Goal: Find specific page/section: Find specific page/section

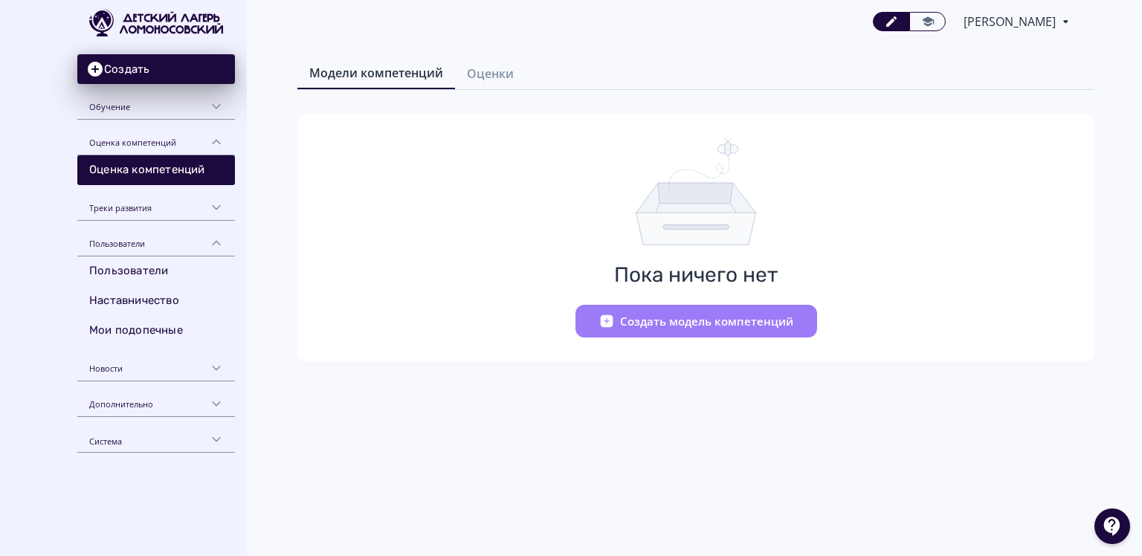
click at [173, 106] on div "Обучение" at bounding box center [156, 102] width 158 height 36
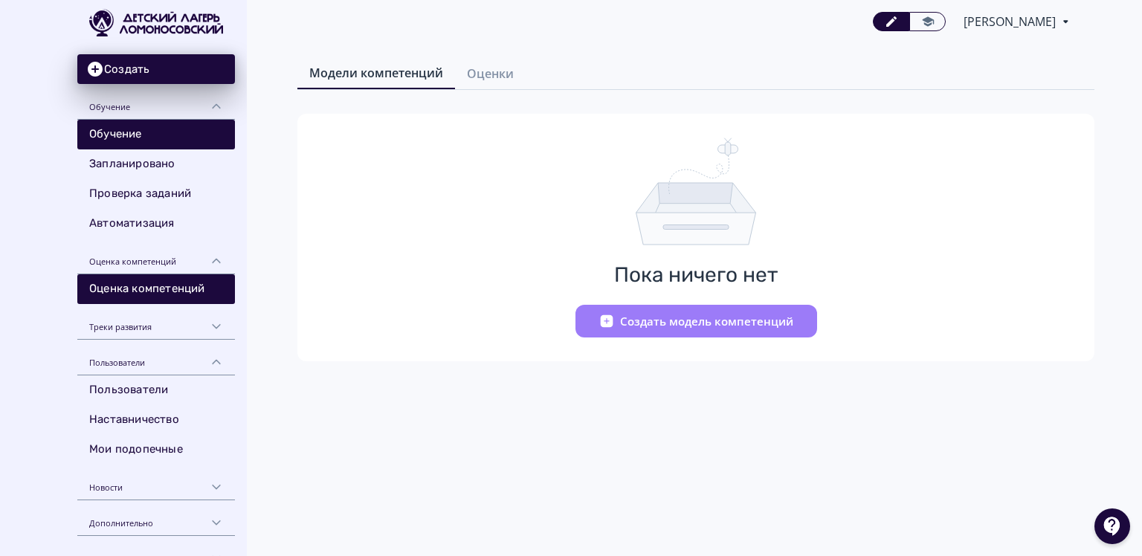
click at [152, 122] on link "Обучение" at bounding box center [156, 135] width 158 height 30
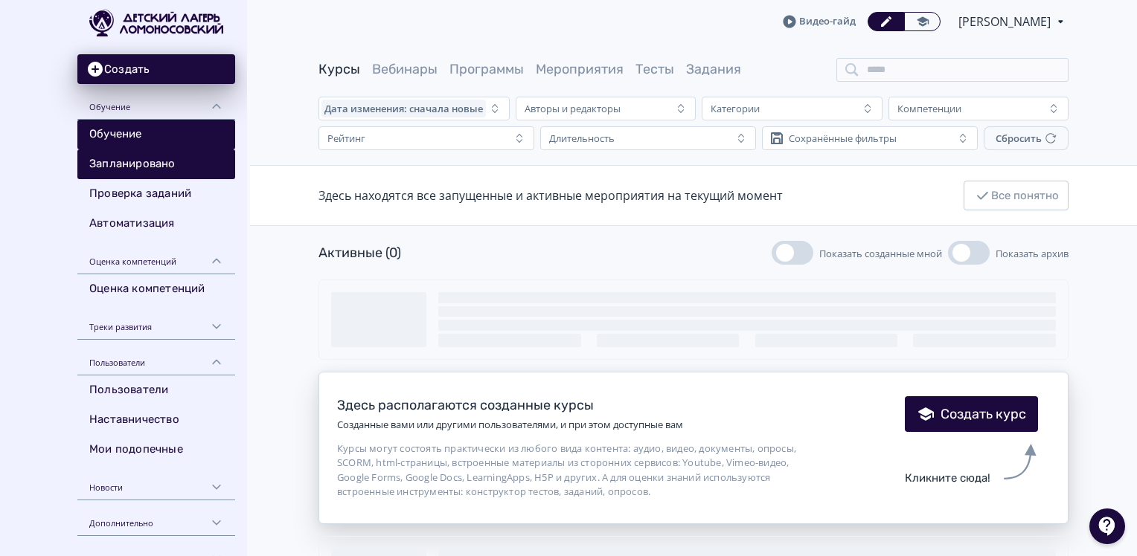
click at [149, 169] on link "Запланировано" at bounding box center [156, 165] width 158 height 30
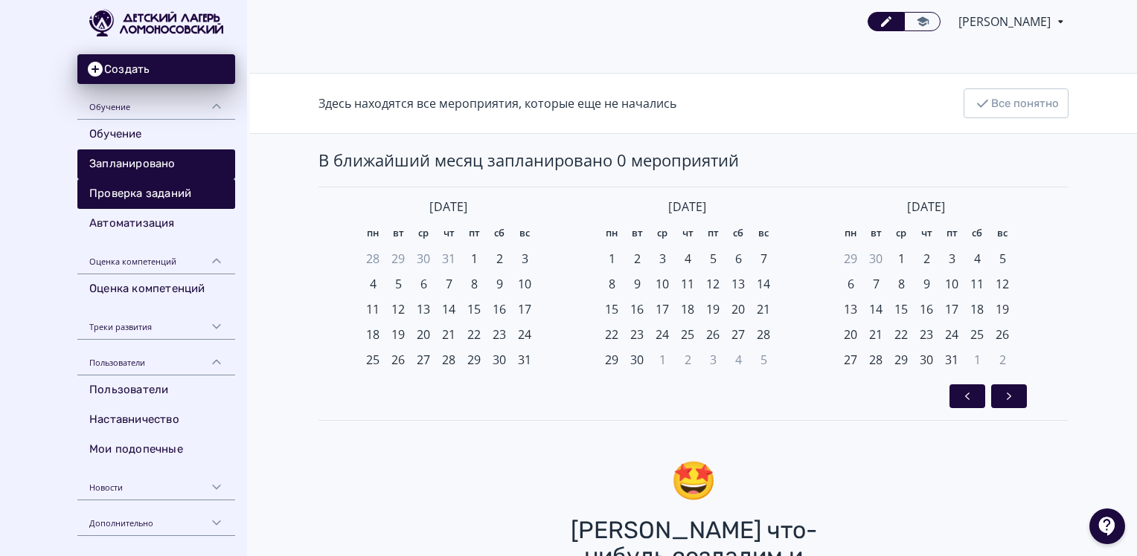
click at [148, 196] on link "Проверка заданий" at bounding box center [156, 194] width 158 height 30
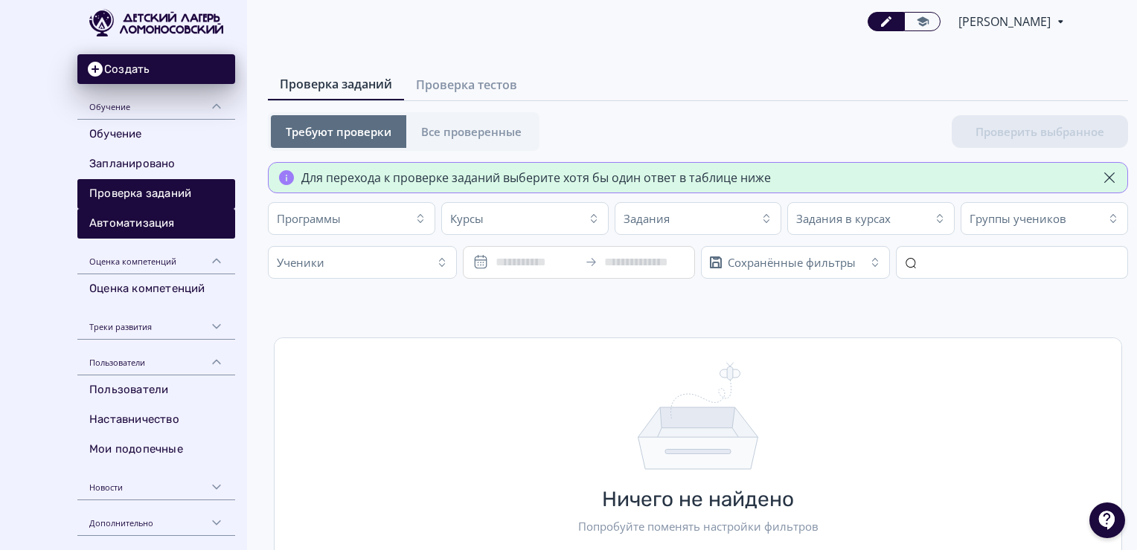
click at [150, 223] on link "Автоматизация" at bounding box center [156, 224] width 158 height 30
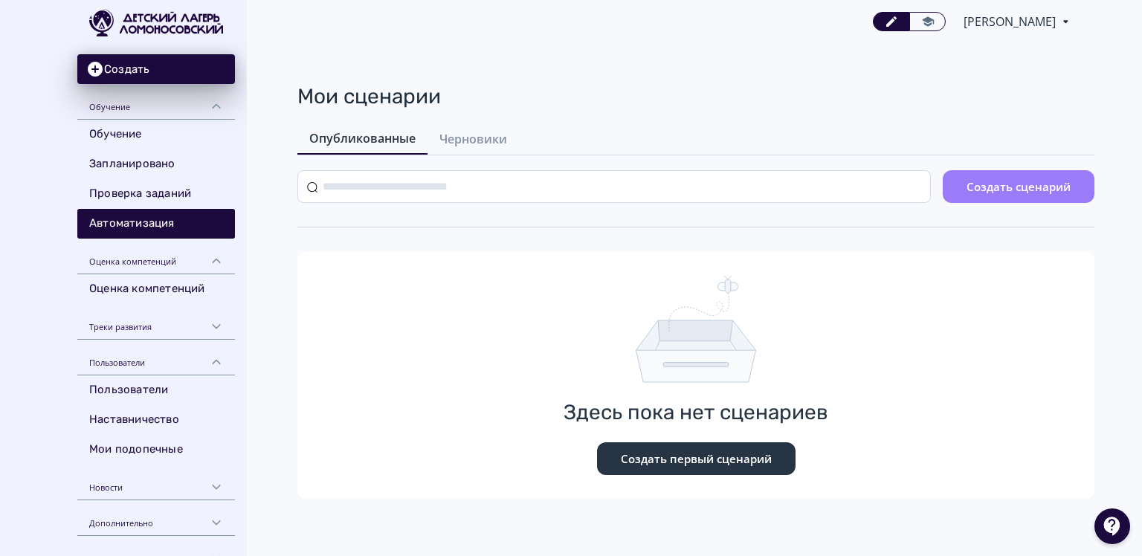
scroll to position [23, 0]
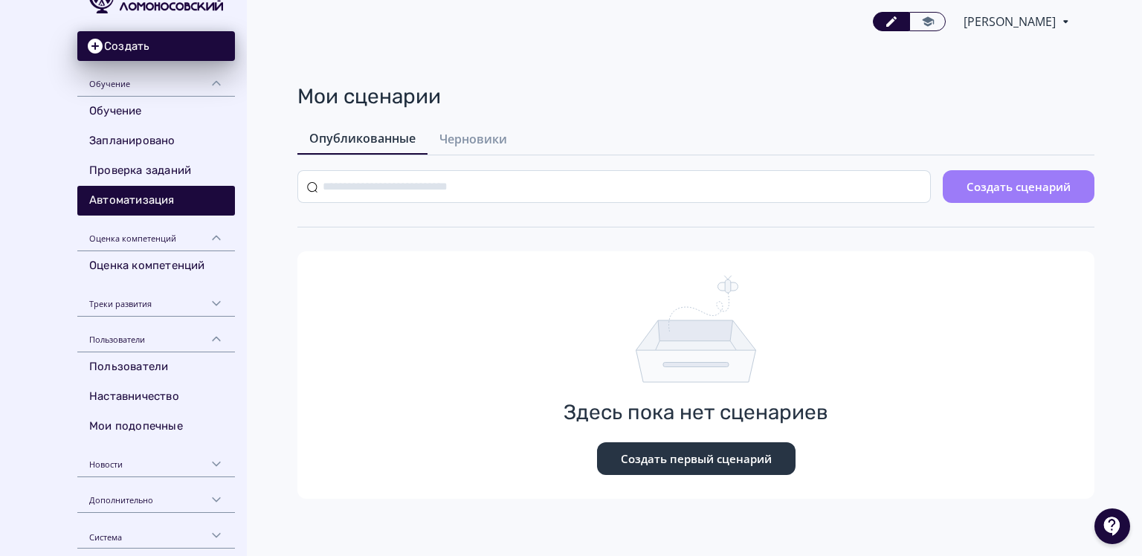
click at [134, 509] on div "Дополнительно" at bounding box center [156, 496] width 158 height 36
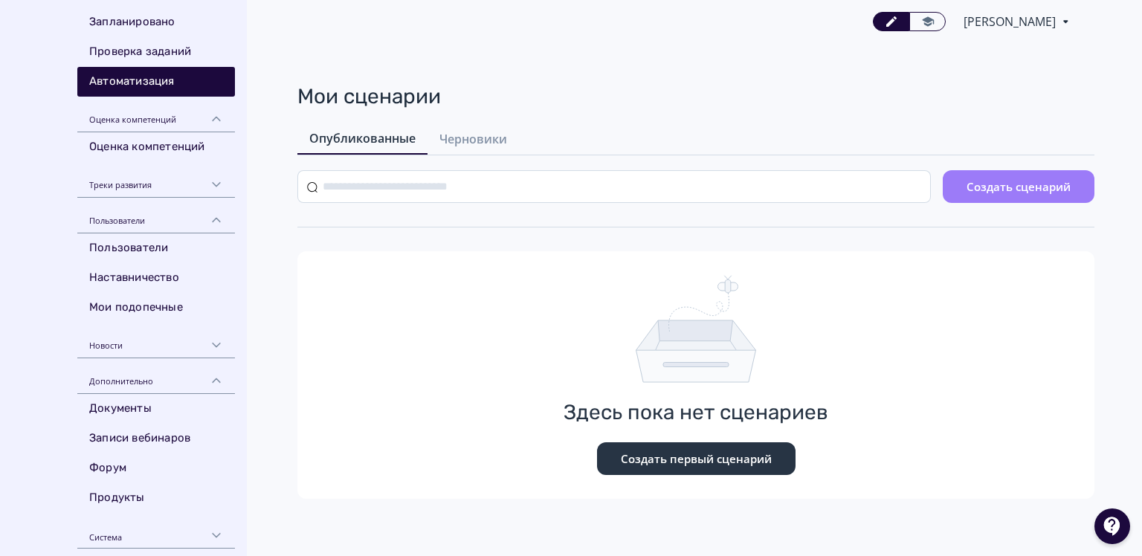
click at [152, 534] on div "Система" at bounding box center [156, 531] width 158 height 36
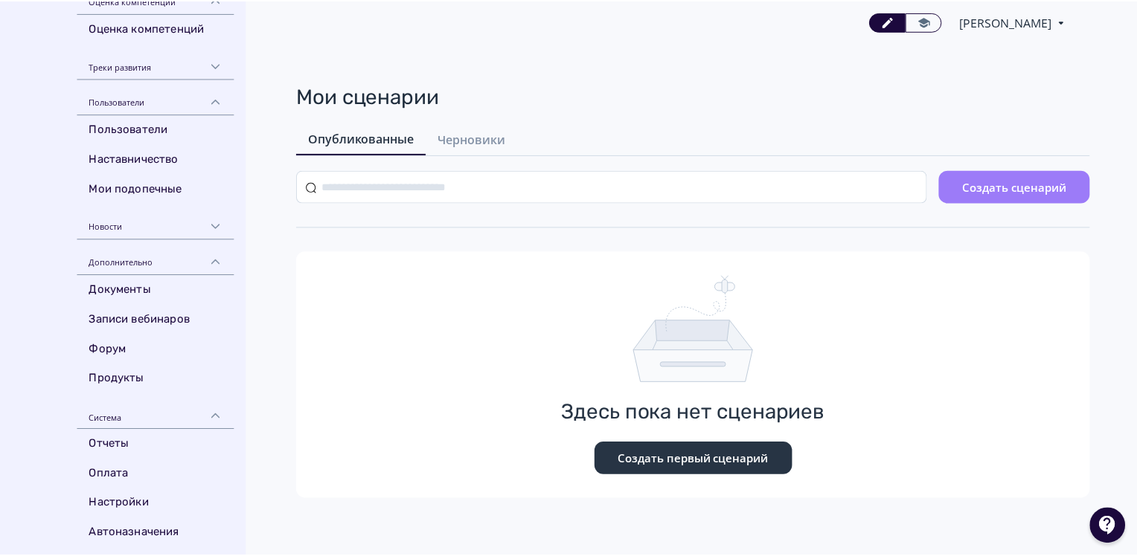
scroll to position [0, 0]
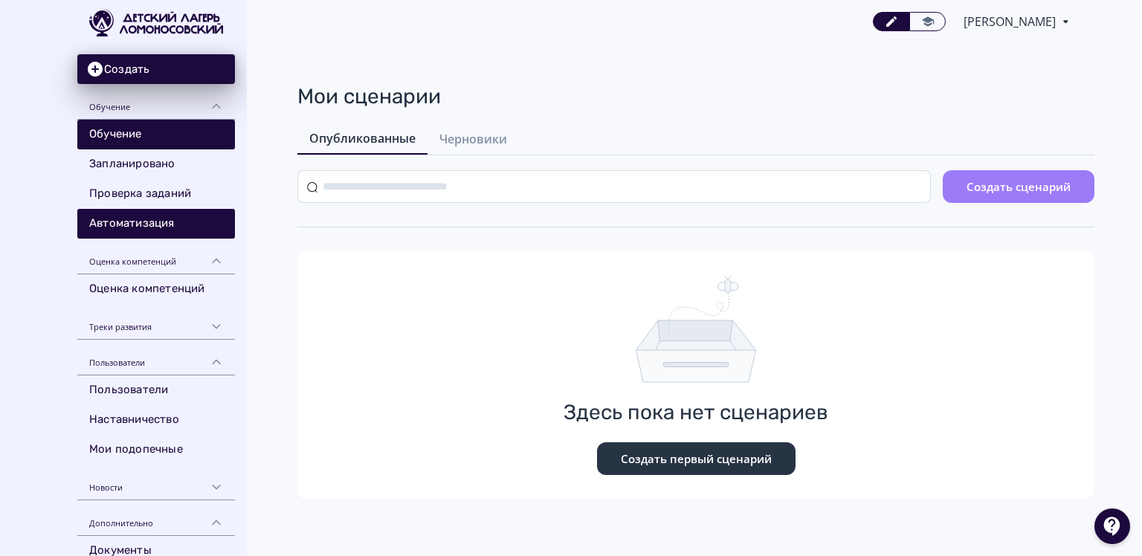
click at [176, 147] on link "Обучение" at bounding box center [156, 135] width 158 height 30
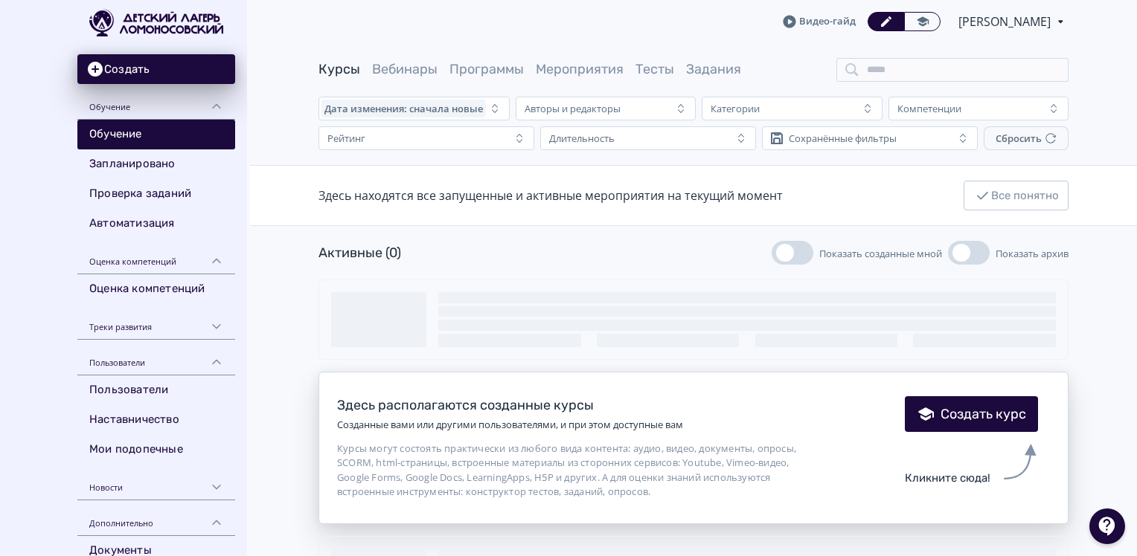
click at [129, 112] on div "Обучение" at bounding box center [156, 102] width 158 height 36
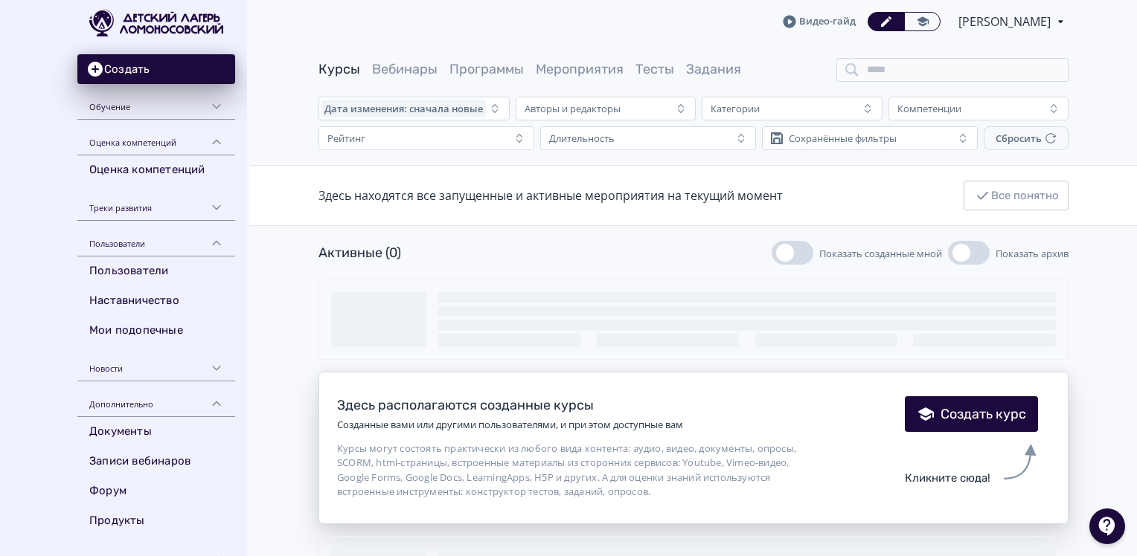
click at [132, 143] on div "Оценка компетенций" at bounding box center [156, 138] width 158 height 36
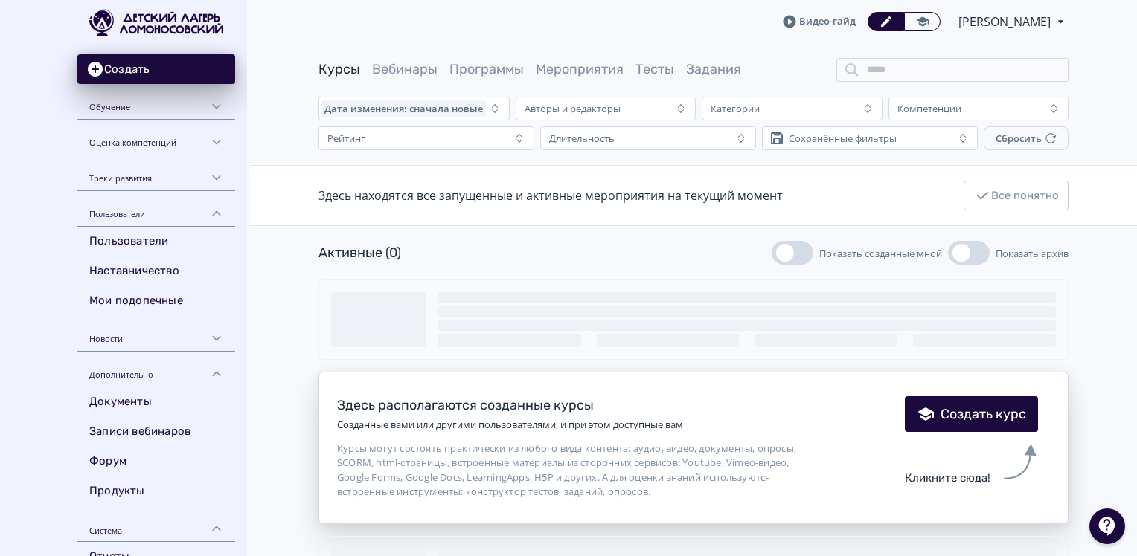
click at [141, 224] on div "Пользователи" at bounding box center [156, 209] width 158 height 36
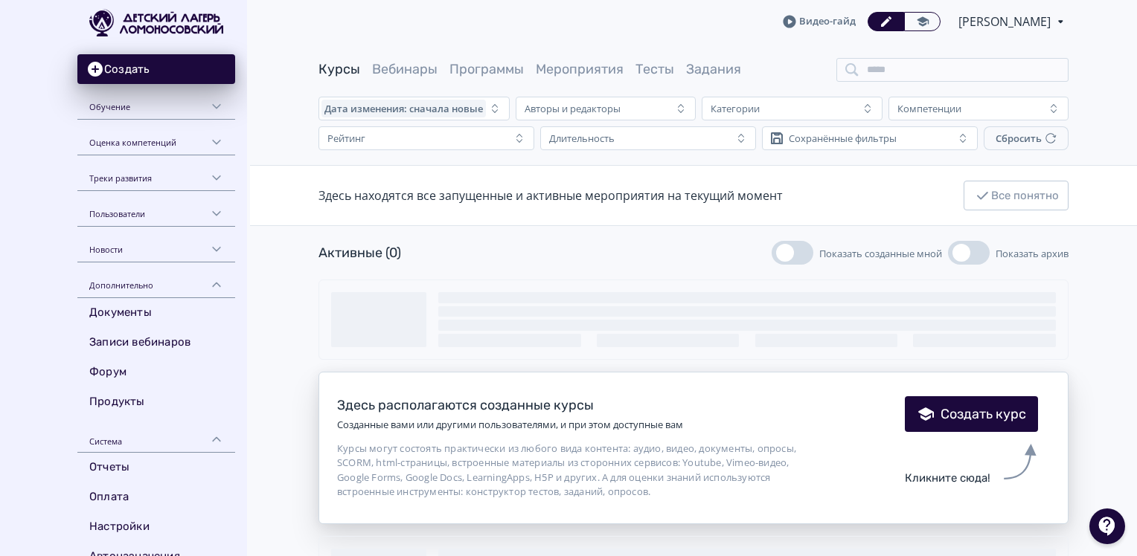
click at [1113, 155] on main "Курсы Вебинары Программы Мероприятия Тесты Задания Дата изменения: сначала новы…" at bounding box center [693, 429] width 887 height 773
